Goal: Transaction & Acquisition: Purchase product/service

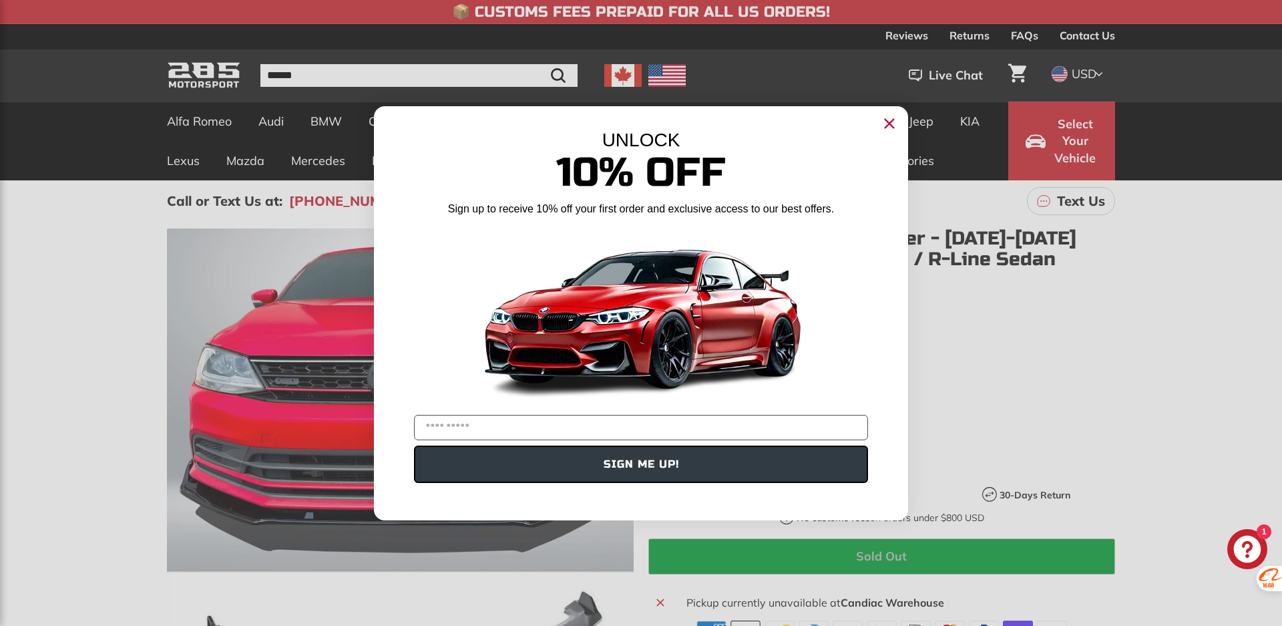
click at [890, 126] on circle "Close dialog" at bounding box center [890, 123] width 20 height 20
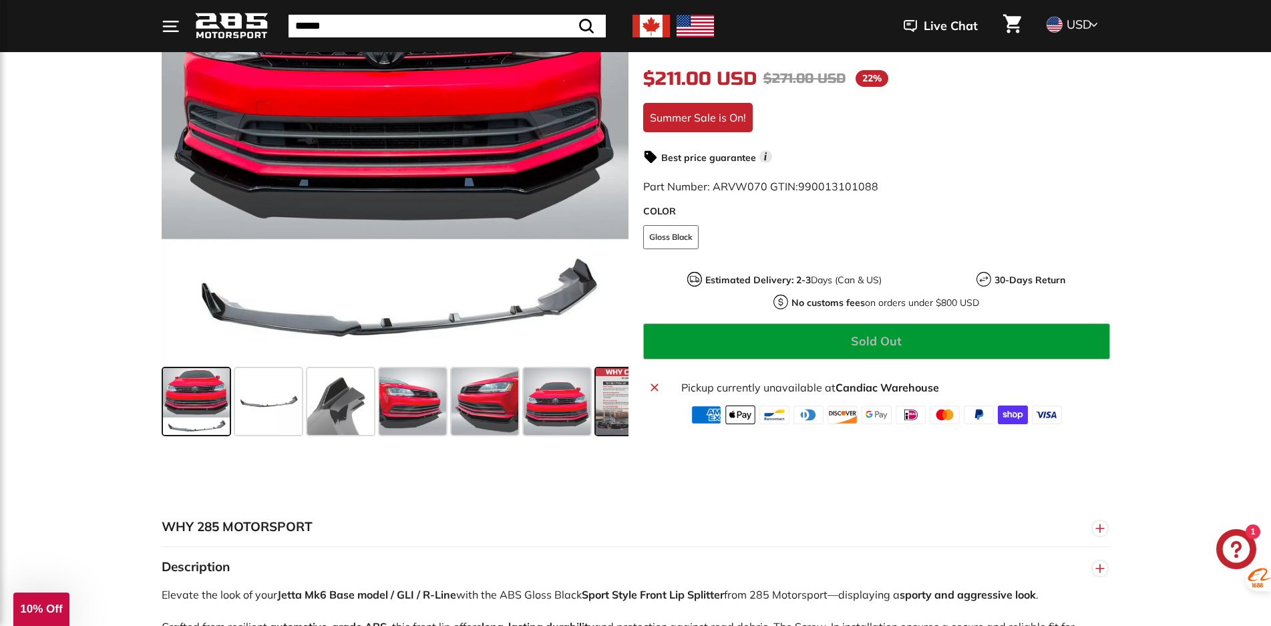
scroll to position [334, 0]
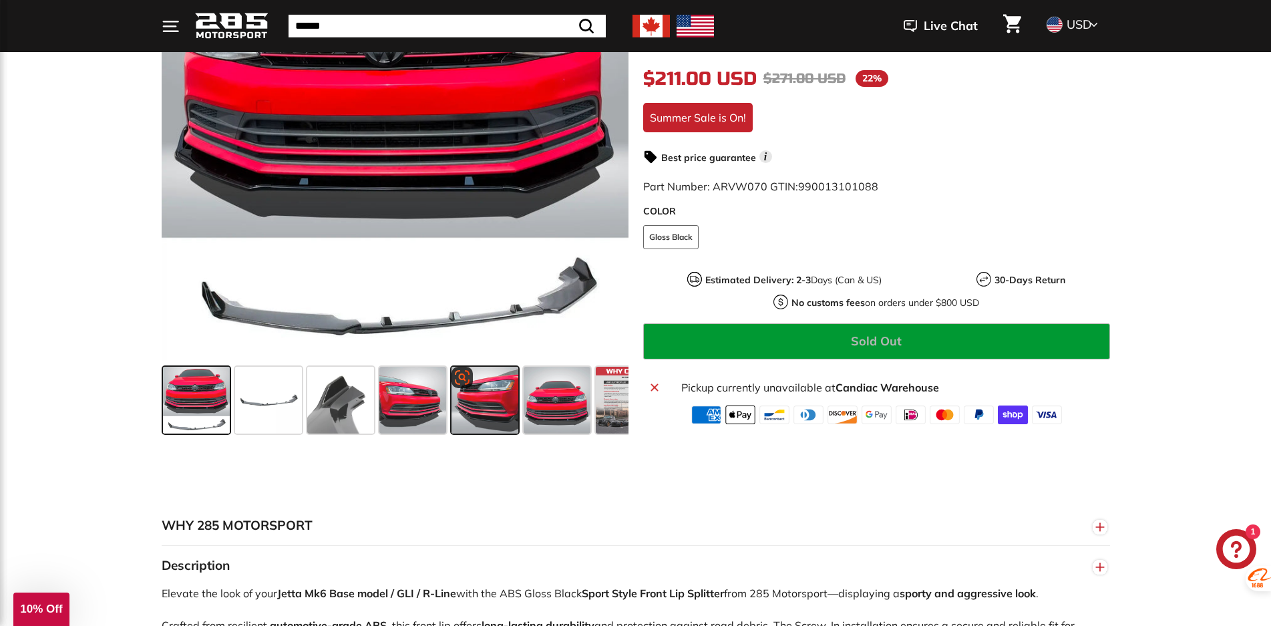
click at [489, 416] on span at bounding box center [485, 400] width 67 height 67
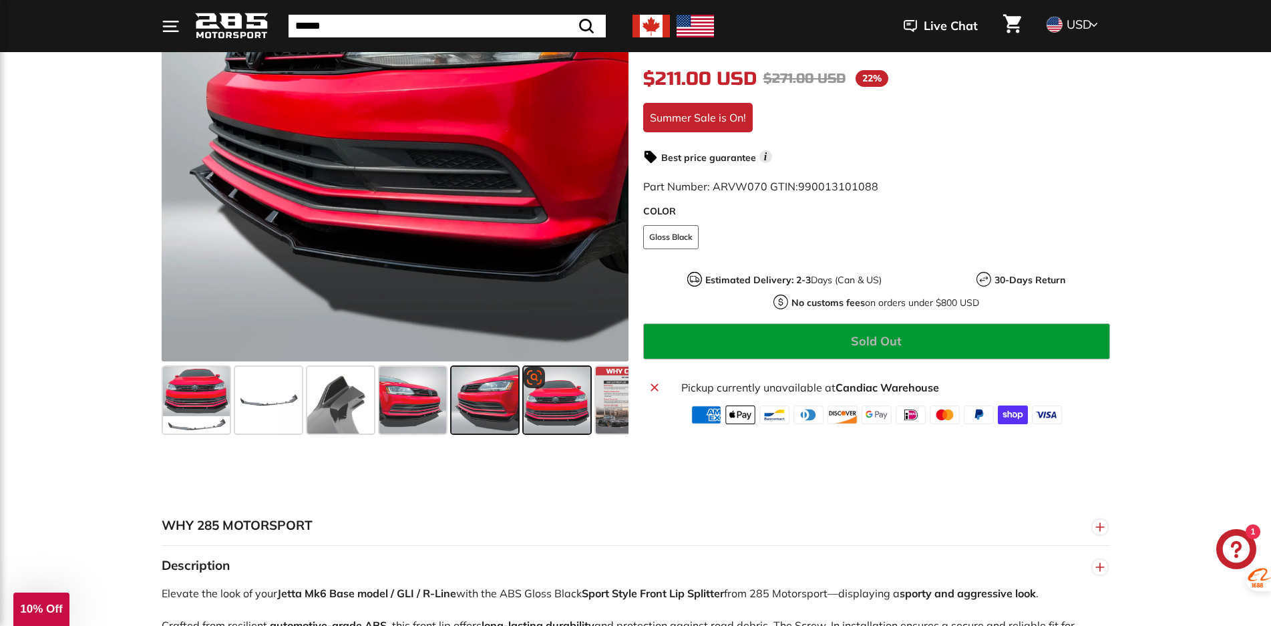
click at [553, 397] on span at bounding box center [557, 400] width 67 height 67
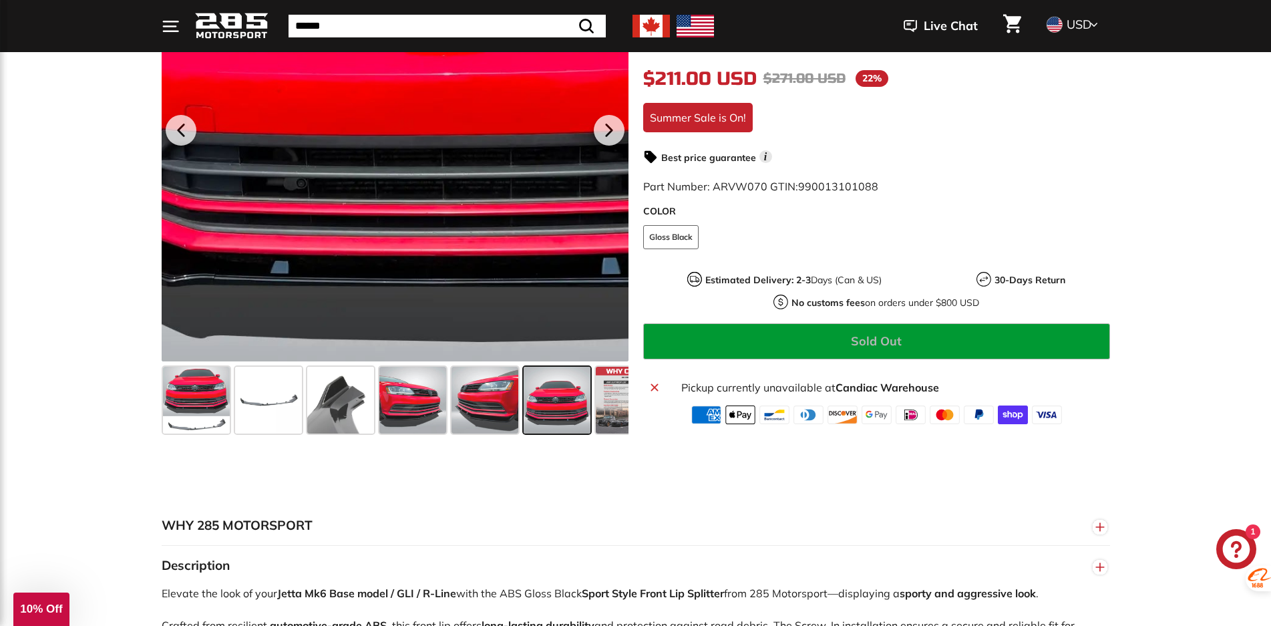
click at [327, 257] on div at bounding box center [395, 127] width 467 height 467
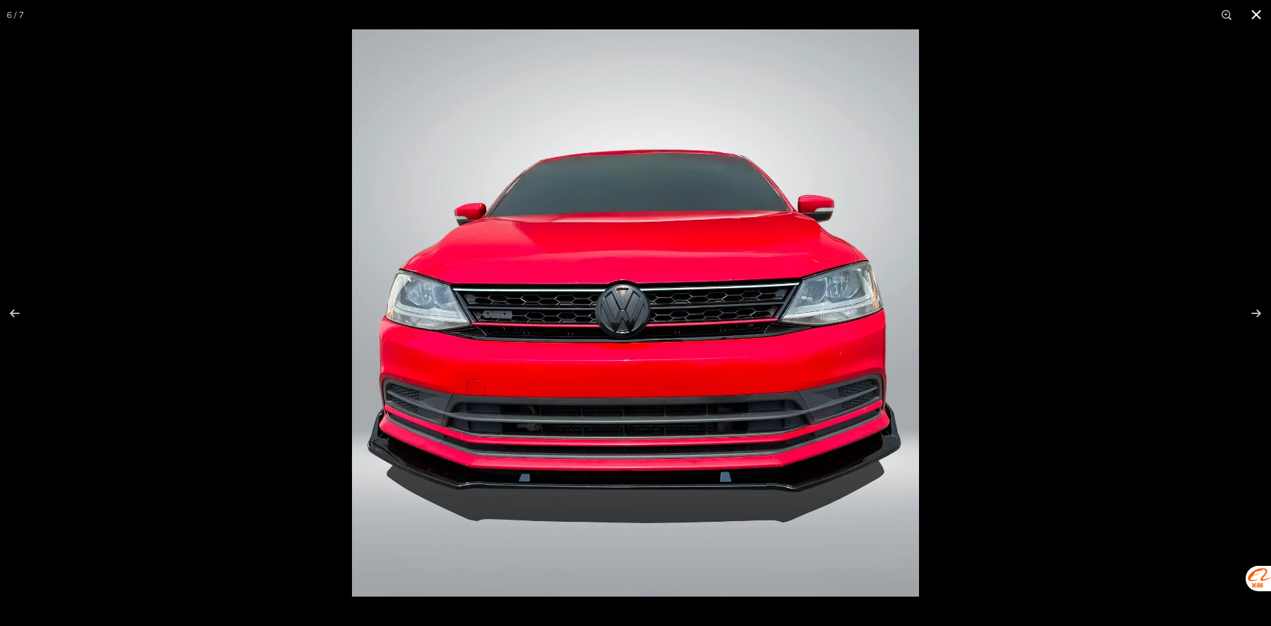
click at [136, 305] on div at bounding box center [635, 313] width 1271 height 626
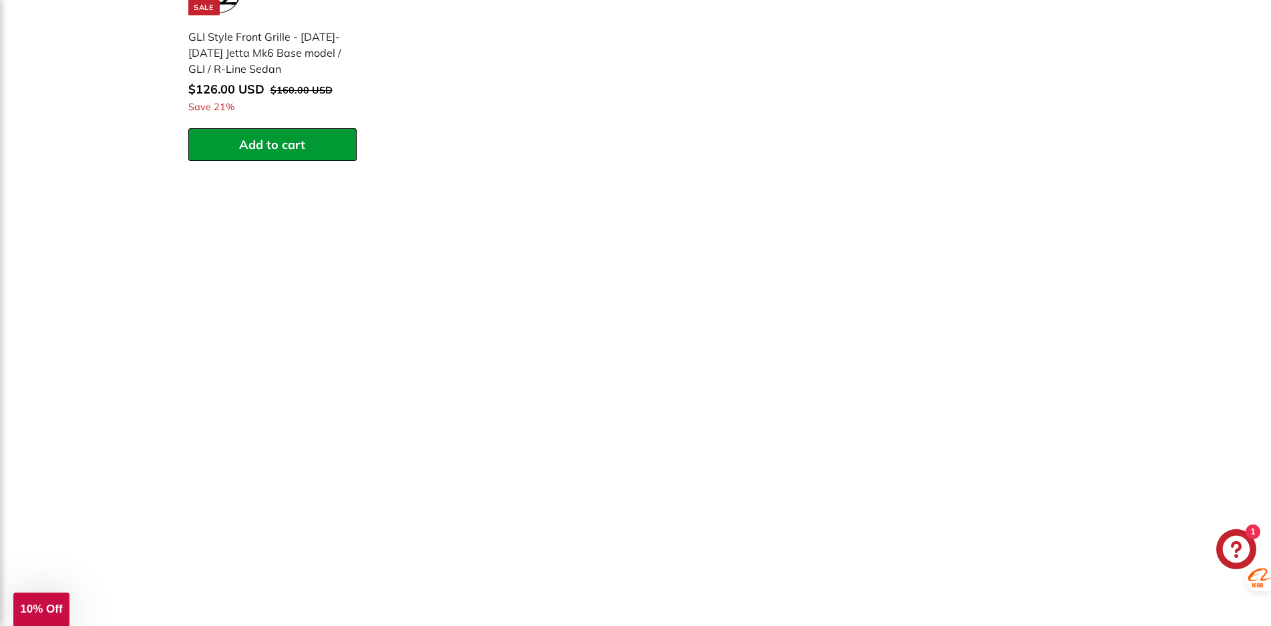
scroll to position [1870, 0]
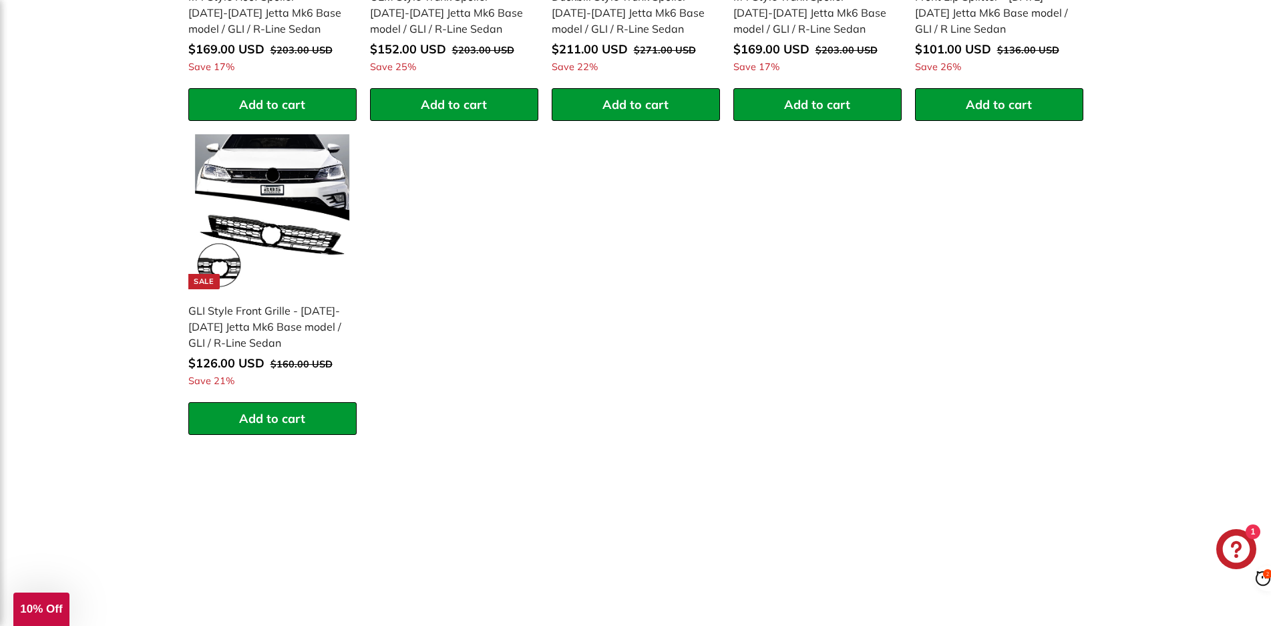
scroll to position [1870, 0]
